Goal: Task Accomplishment & Management: Manage account settings

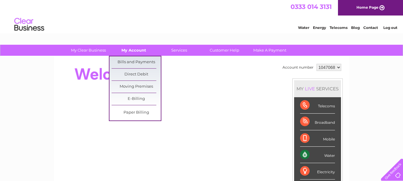
click at [139, 52] on link "My Account" at bounding box center [133, 50] width 49 height 11
click at [143, 61] on link "Bills and Payments" at bounding box center [136, 62] width 49 height 12
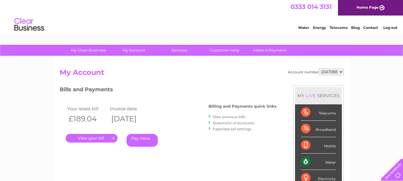
click at [97, 135] on link "." at bounding box center [92, 138] width 52 height 9
click at [86, 139] on link "." at bounding box center [92, 138] width 52 height 9
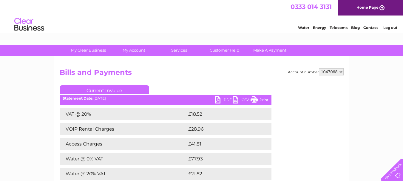
click at [230, 100] on link "PDF" at bounding box center [224, 100] width 18 height 9
click at [223, 101] on link "PDF" at bounding box center [224, 100] width 18 height 9
